Goal: Entertainment & Leisure: Consume media (video, audio)

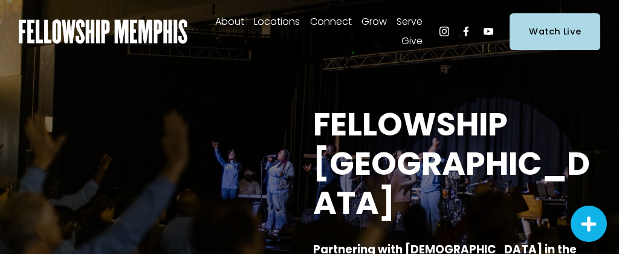
click at [563, 23] on link "Watch Live" at bounding box center [555, 31] width 91 height 36
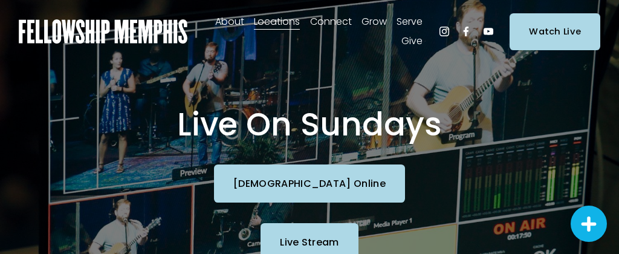
click at [312, 237] on link "Live Stream" at bounding box center [310, 242] width 98 height 38
